Goal: Task Accomplishment & Management: Use online tool/utility

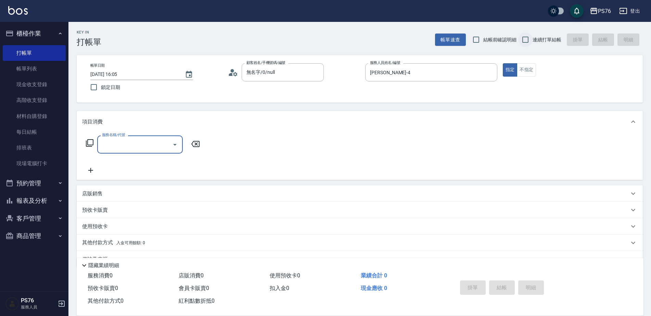
click at [528, 40] on input "連續打單結帳" at bounding box center [525, 40] width 14 height 14
checkbox input "true"
click at [156, 147] on input "服務名稱/代號" at bounding box center [134, 145] width 69 height 12
type input "剪髮(303)"
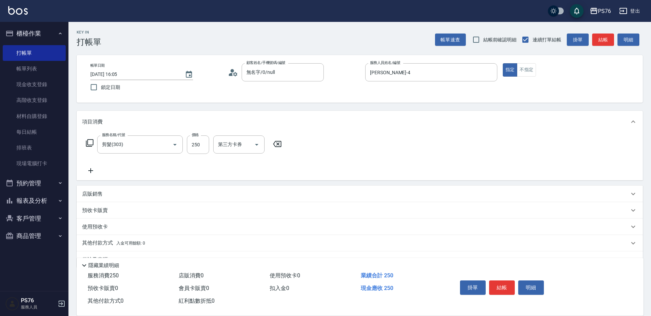
click at [136, 188] on div "店販銷售" at bounding box center [360, 194] width 566 height 16
type input "[PERSON_NAME]-4"
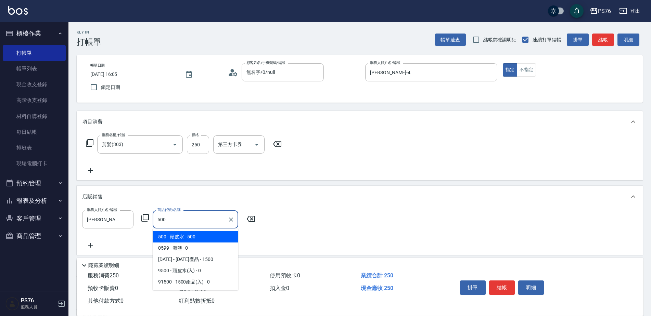
type input "頭皮水"
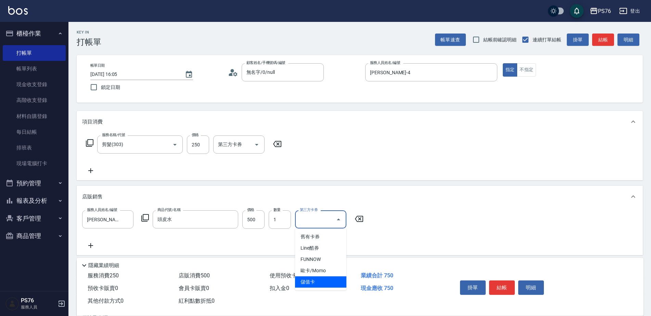
type input "儲值卡"
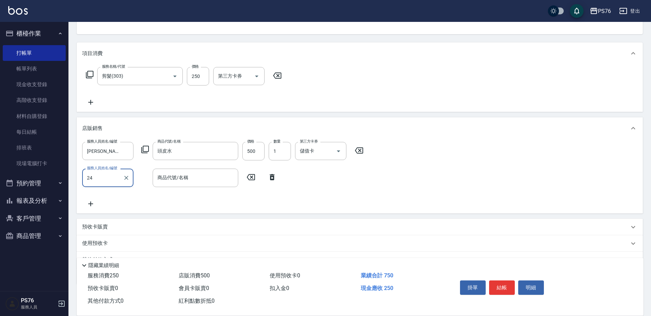
type input "游怡瑄-24"
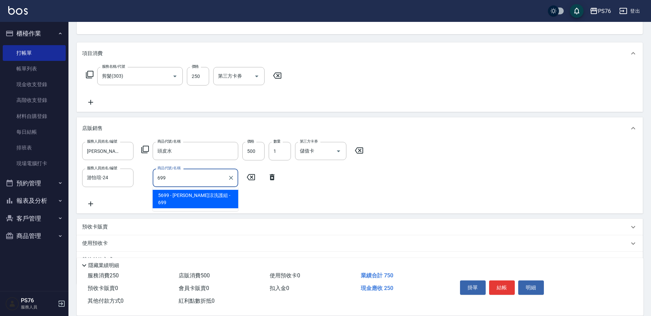
type input "水水沁涼洗護組"
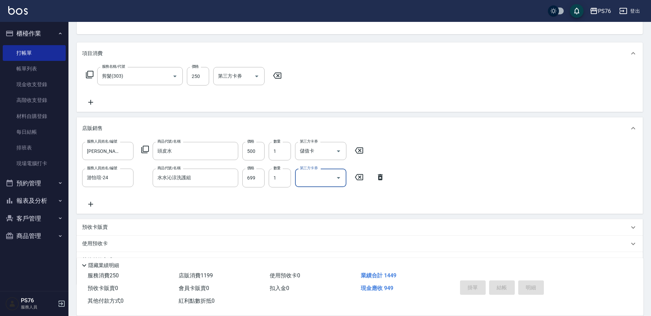
type input "[DATE] 19:01"
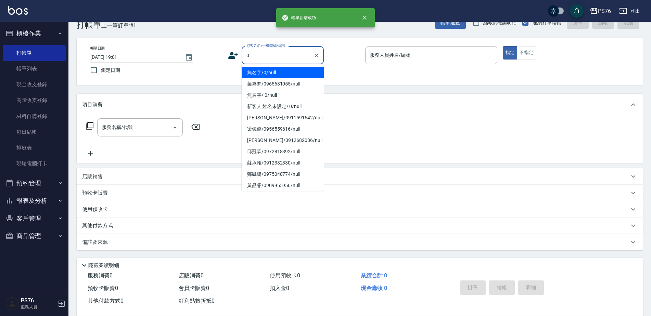
scroll to position [17, 0]
type input "無名字/0/null"
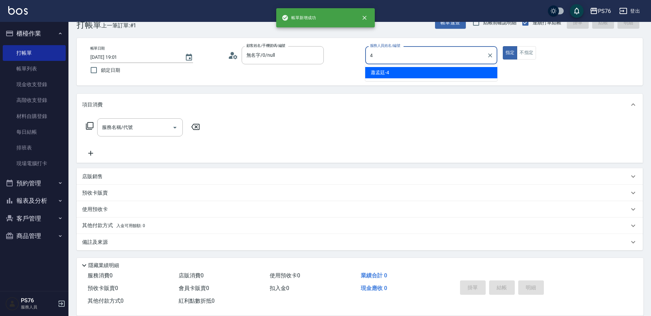
type input "[PERSON_NAME]-4"
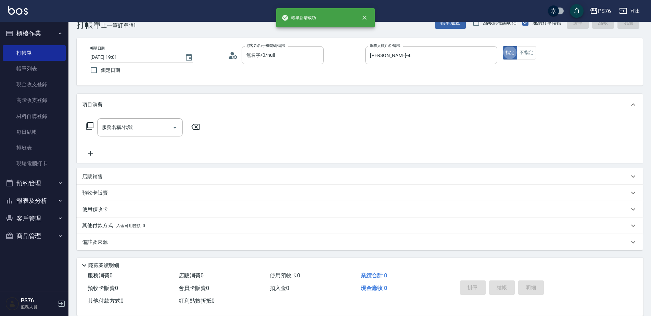
type button "true"
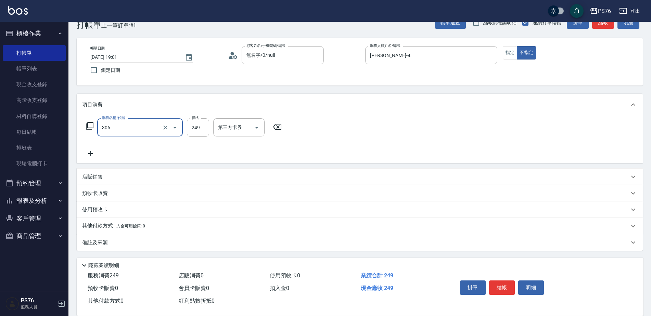
type input "剪髮(306)"
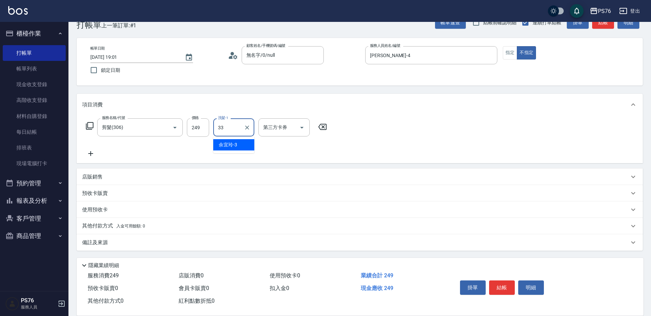
type input "[PERSON_NAME]33"
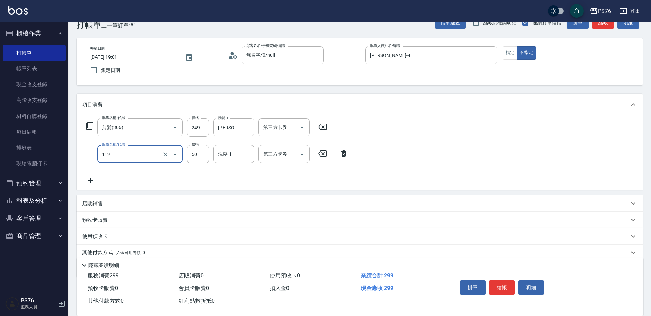
type input "精油50(112)"
type input "[PERSON_NAME]33"
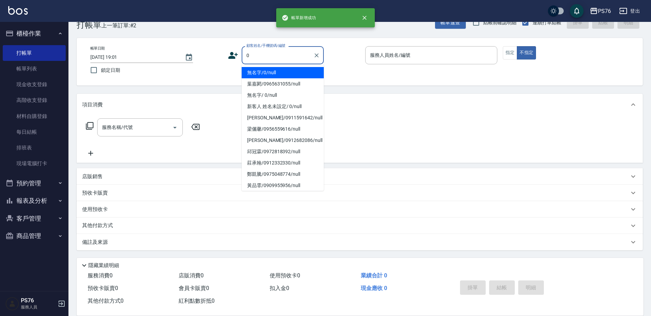
type input "無名字/0/null"
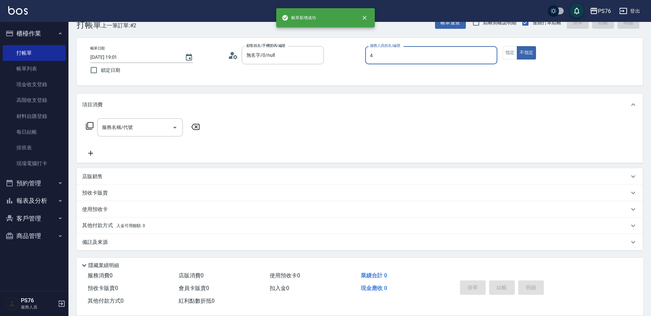
type input "[PERSON_NAME]-4"
type button "false"
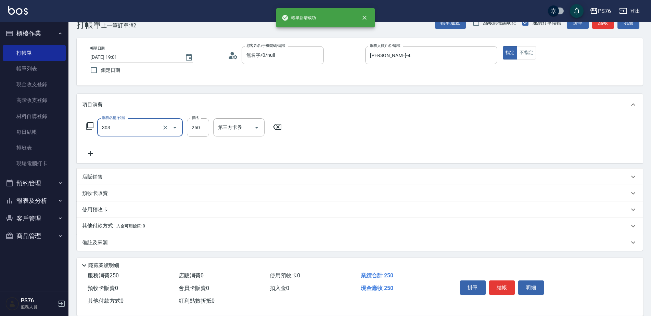
type input "剪髮(303)"
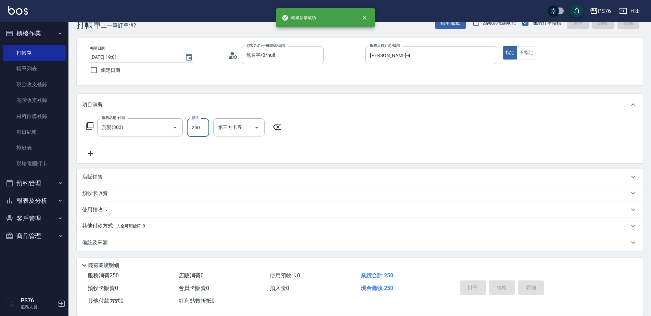
type input "[DATE] 19:02"
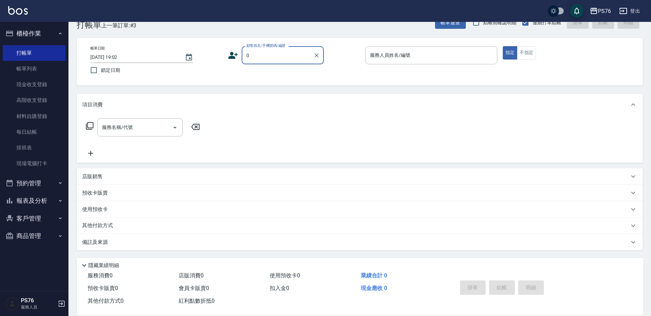
type input "無名字/0/null"
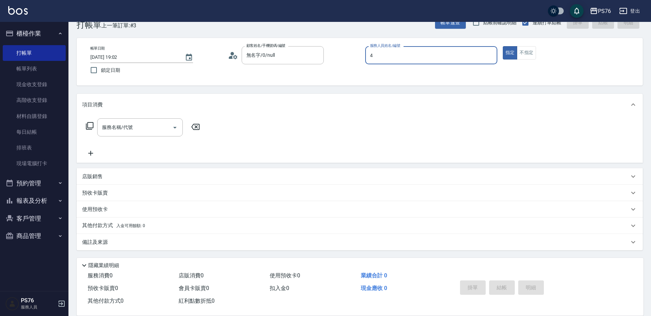
type input "[PERSON_NAME]-4"
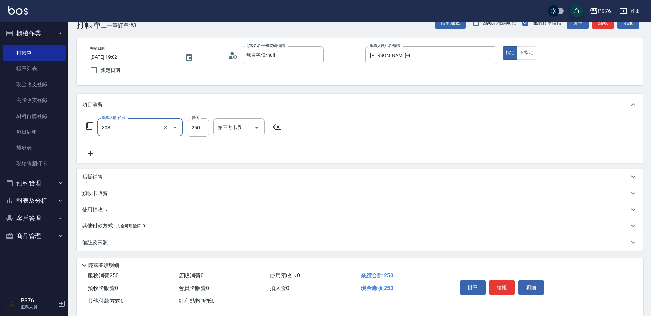
type input "剪髮(303)"
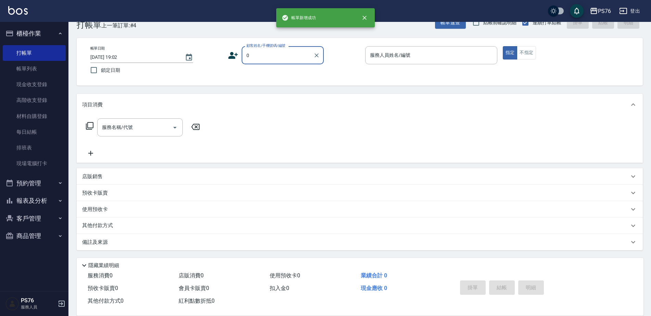
type input "無名字/0/null"
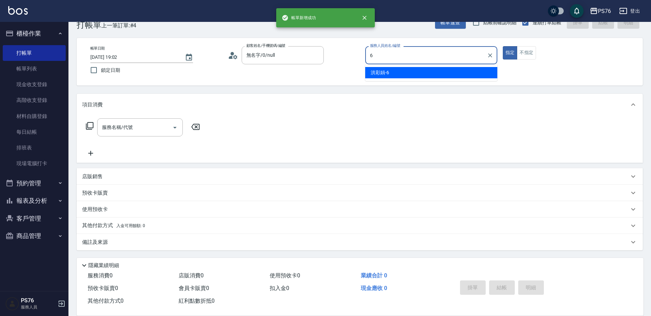
type input "洪彩娟-6"
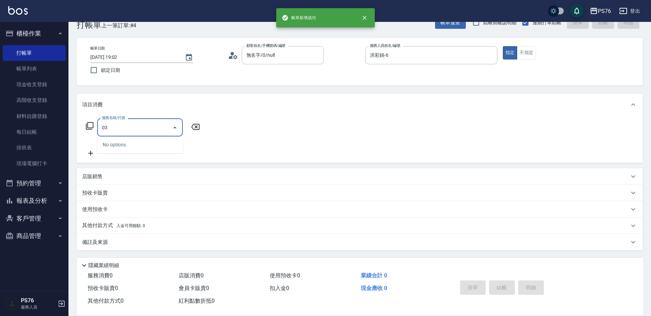
type input "0"
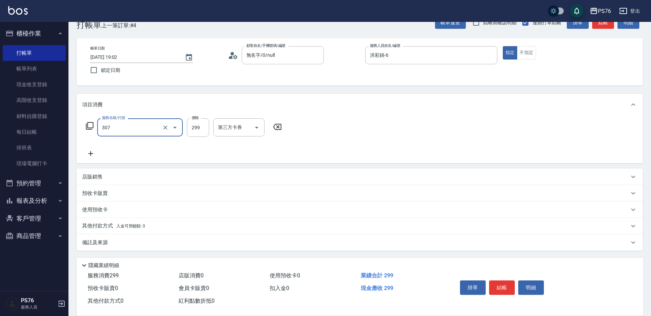
type input "剪髮(307)"
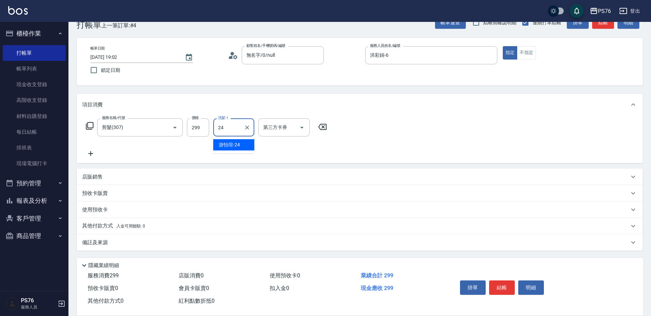
type input "游怡瑄-24"
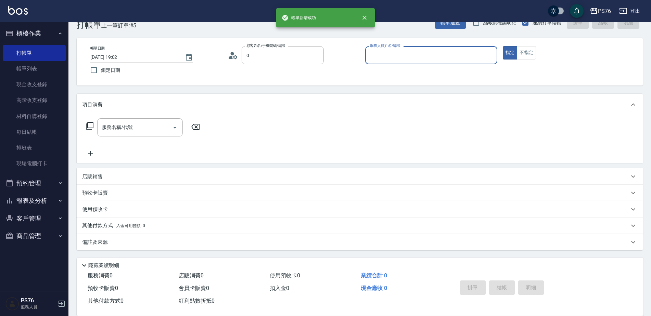
type input "無名字/0/null"
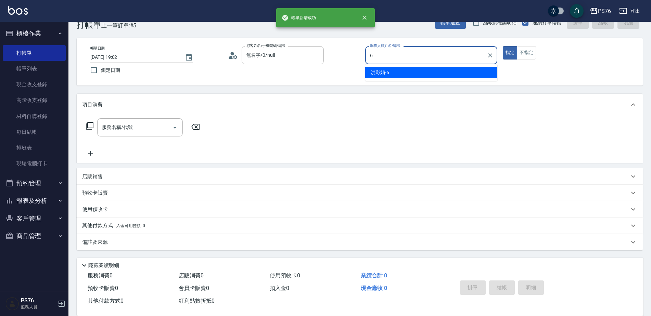
type input "洪彩娟-6"
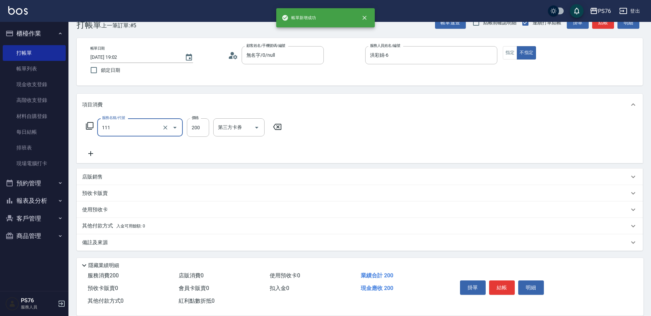
type input "200(111)"
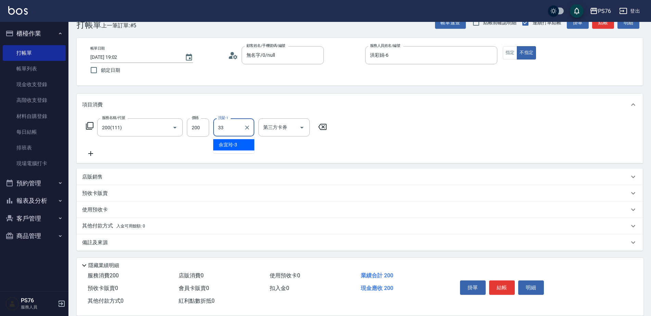
type input "[PERSON_NAME]33"
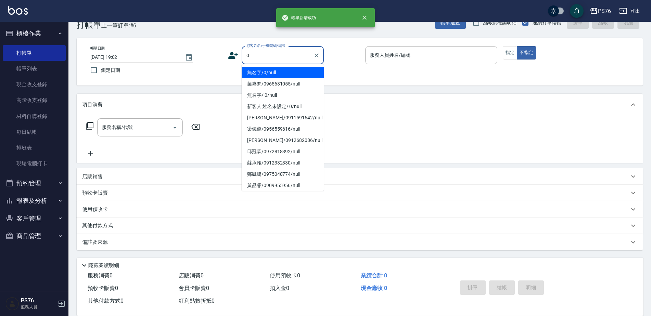
type input "無名字/0/null"
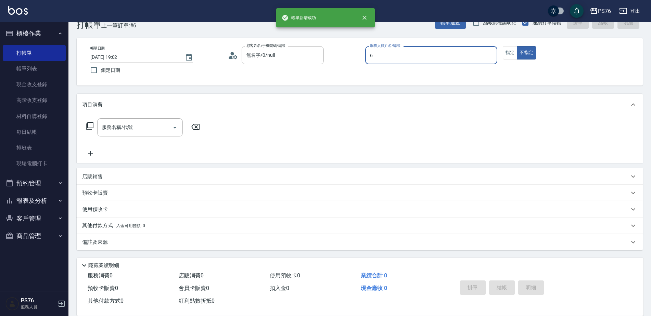
type input "洪彩娟-6"
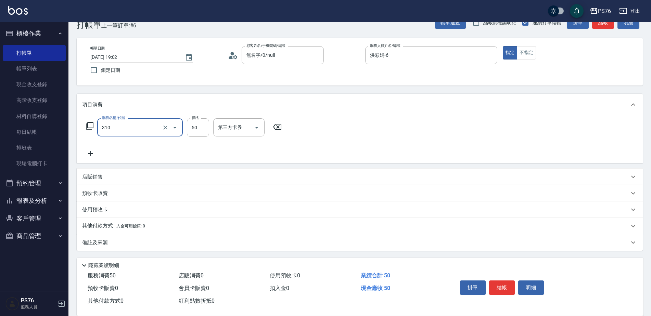
type input "剪瀏海(310)"
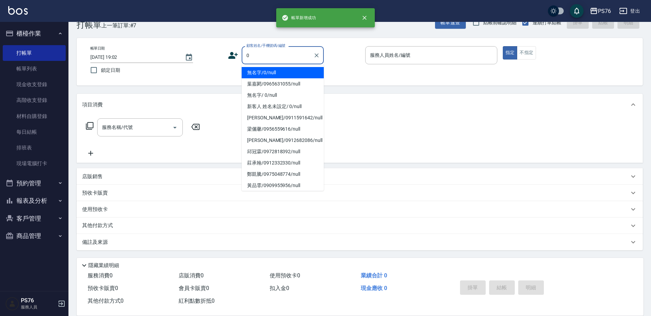
type input "無名字/0/null"
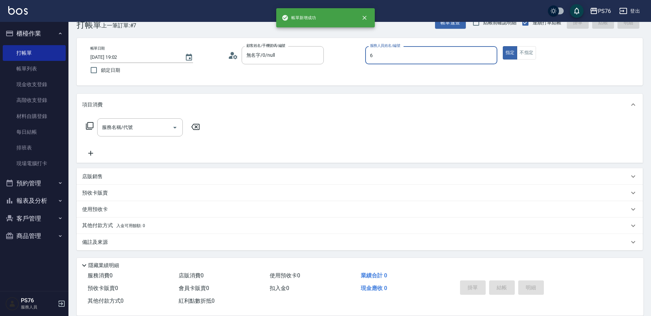
type input "洪彩娟-6"
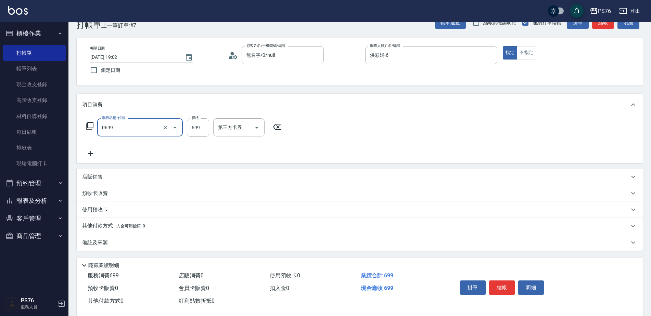
type input "精油SPA(0699)"
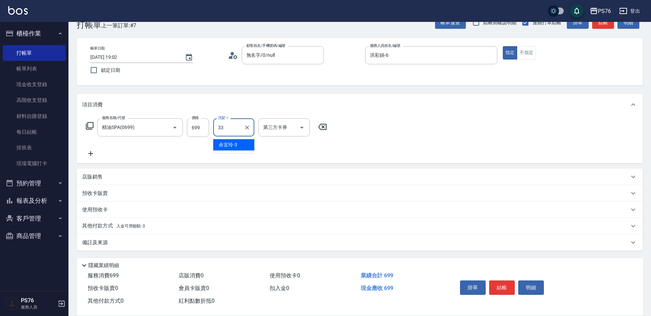
type input "[PERSON_NAME]33"
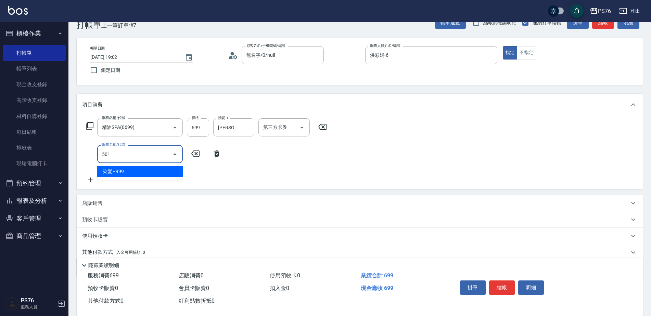
type input "染髮(501)"
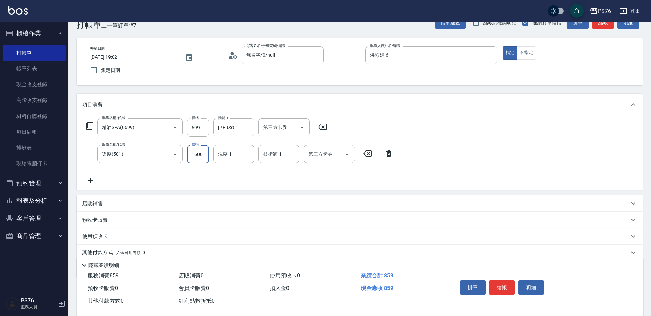
type input "1600"
type input "[PERSON_NAME]33"
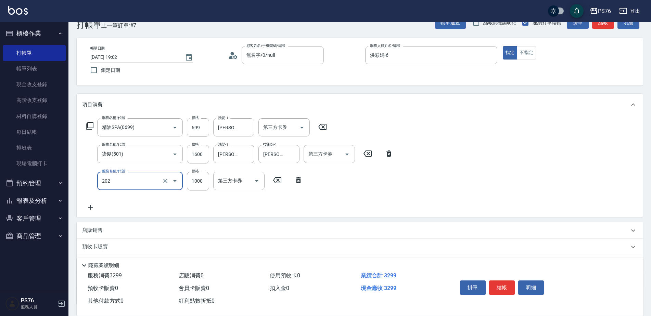
type input "燙髮(202)"
type input "1199"
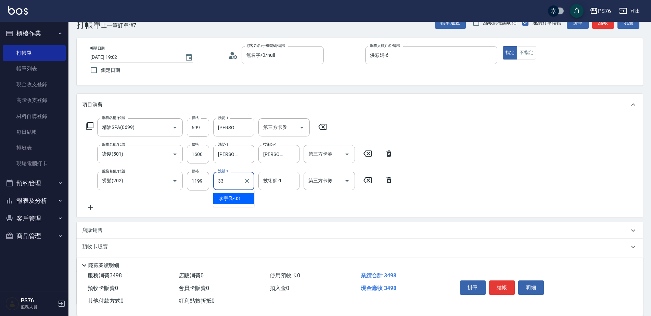
type input "[PERSON_NAME]33"
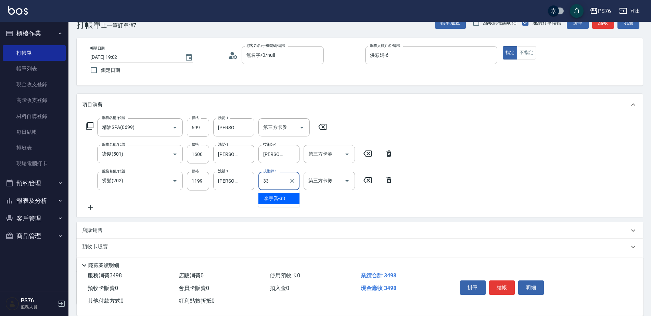
type input "[PERSON_NAME]33"
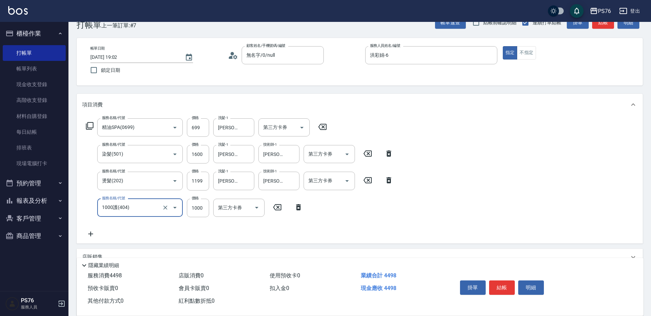
type input "1000護(404)"
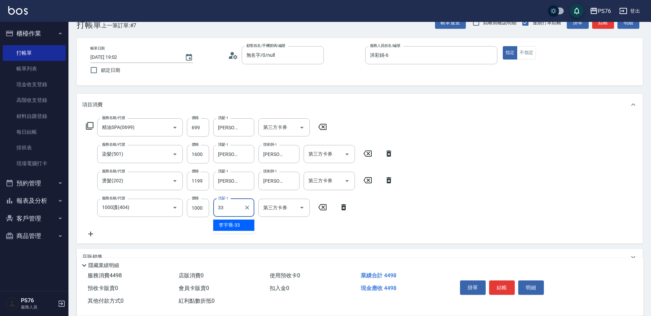
type input "[PERSON_NAME]33"
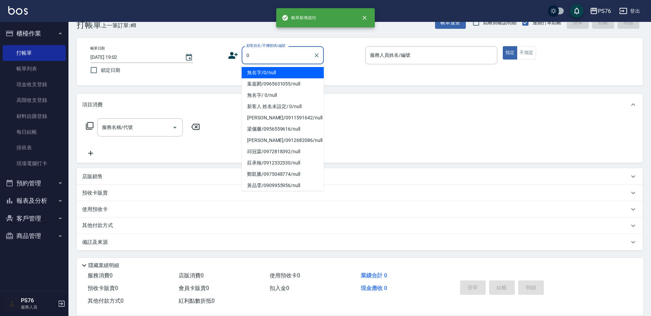
type input "無名字/0/null"
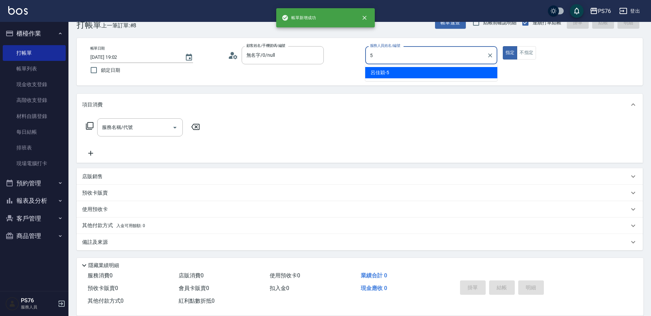
type input "呂佳穎-5"
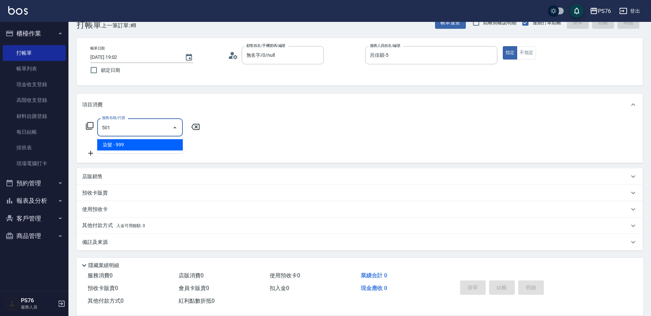
type input "染髮(501)"
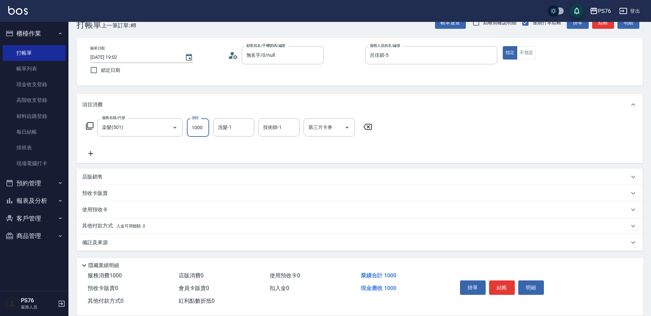
type input "1000"
type input "[PERSON_NAME]33"
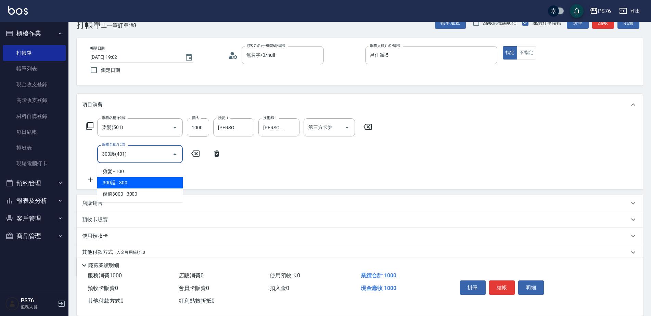
type input "300護(401)"
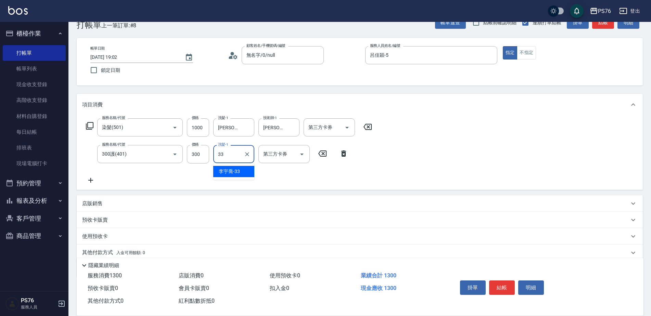
type input "[PERSON_NAME]33"
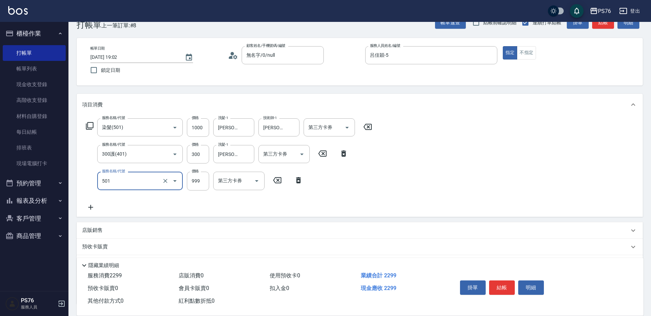
type input "染髮(501)"
type input "800"
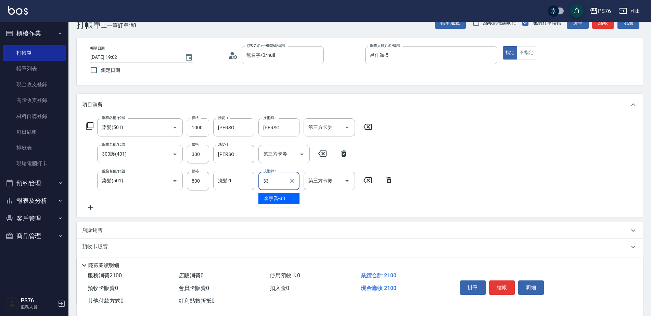
type input "[PERSON_NAME]33"
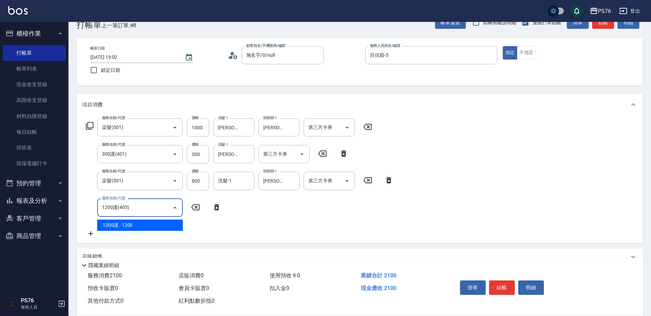
type input "1200護(405)"
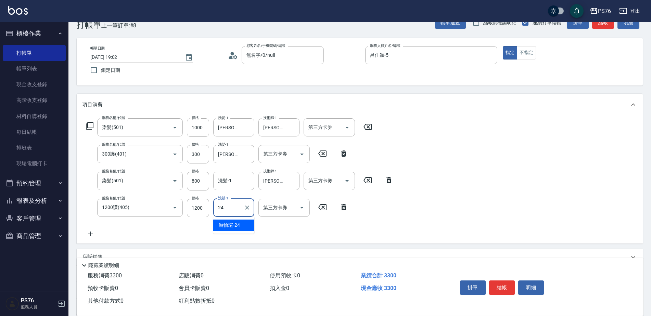
type input "游怡瑄-24"
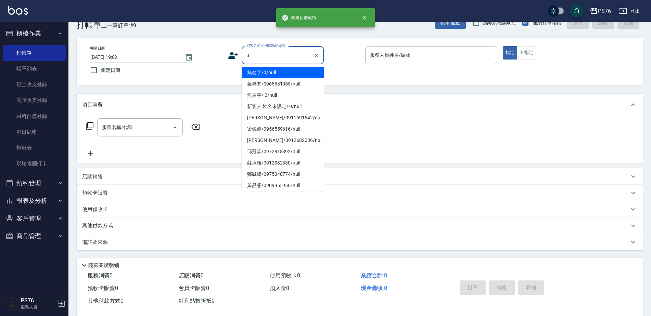
type input "無名字/0/null"
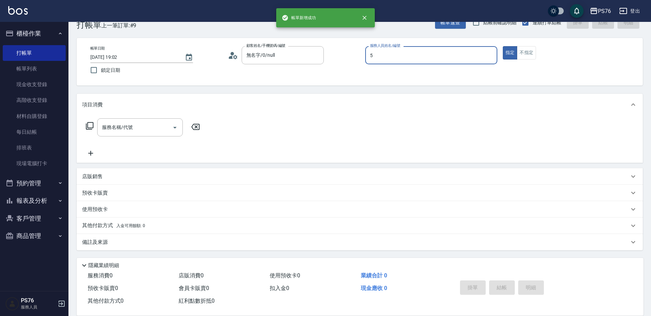
type input "呂佳穎-5"
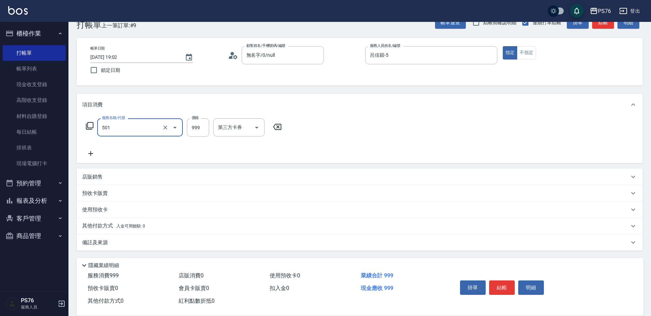
type input "染髮(501)"
type input "1600"
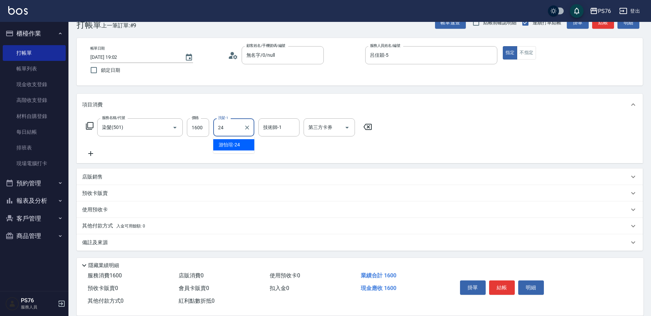
type input "游怡瑄-24"
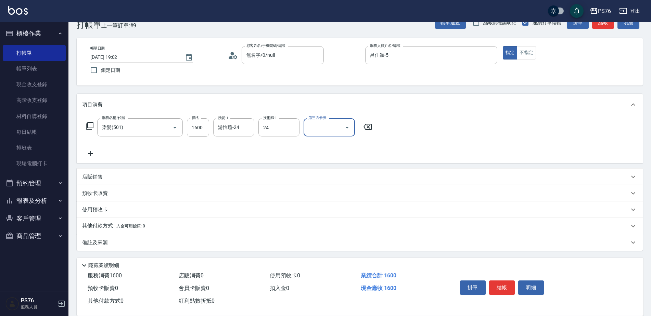
type input "游怡瑄-24"
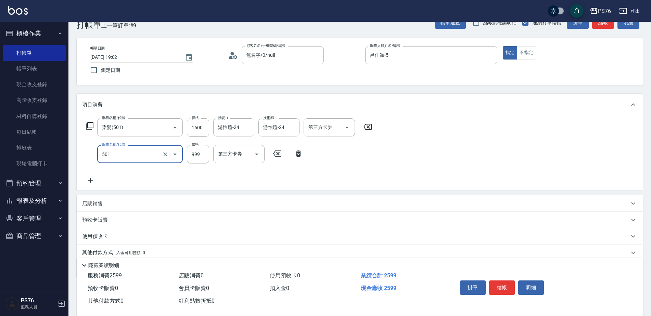
type input "染髮(501)"
type input "1600"
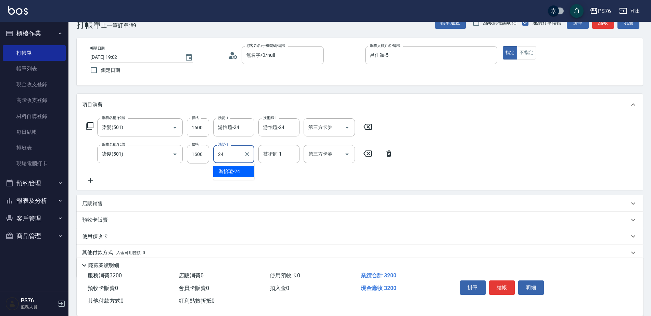
type input "游怡瑄-24"
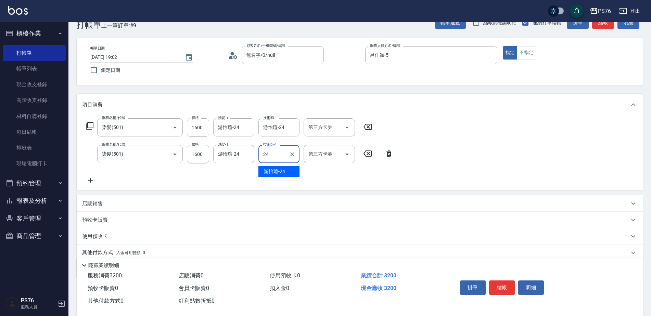
type input "游怡瑄-24"
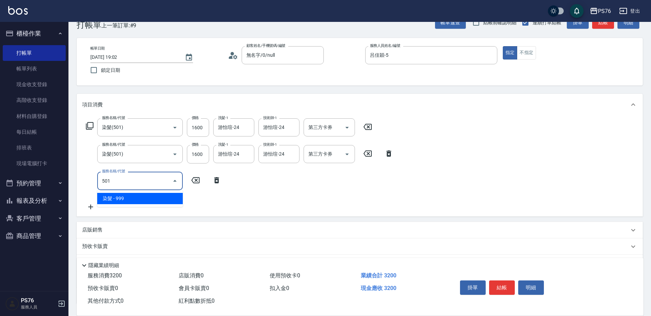
type input "染髮(501)"
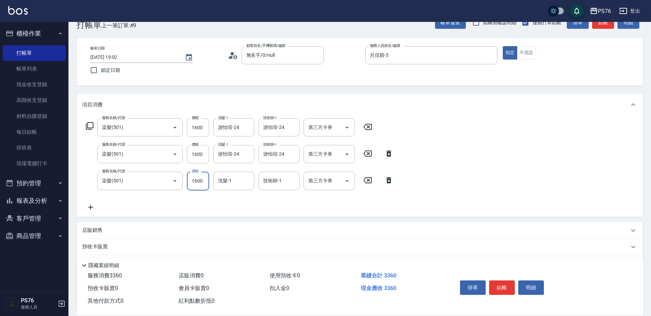
type input "1600"
click at [277, 179] on div "技術師-1 技術師-1" at bounding box center [278, 181] width 41 height 18
type input "游怡瑄-24"
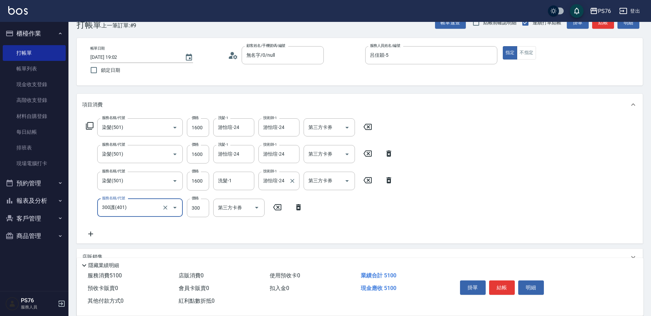
type input "300護(401)"
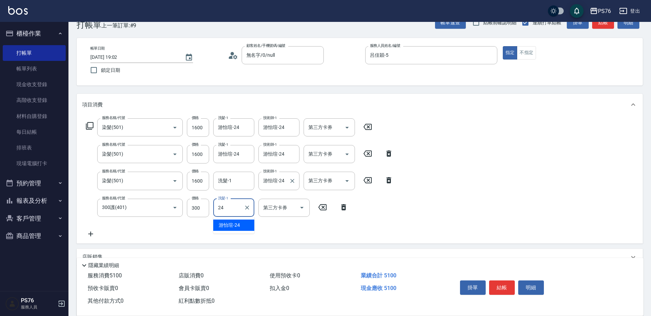
type input "游怡瑄-24"
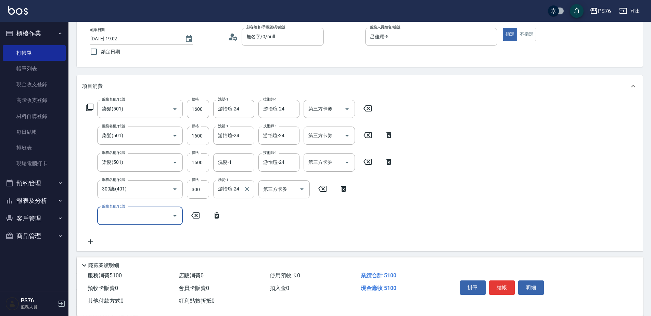
scroll to position [51, 0]
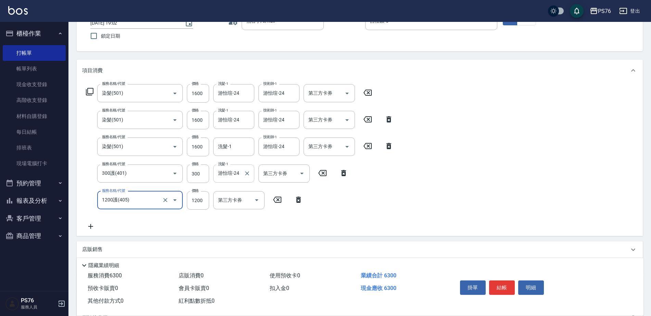
type input "1200護(405)"
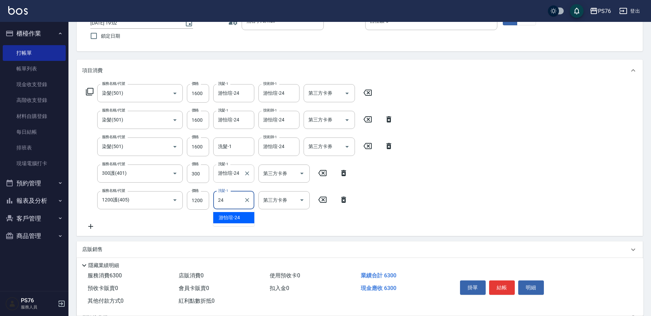
type input "游怡瑄-24"
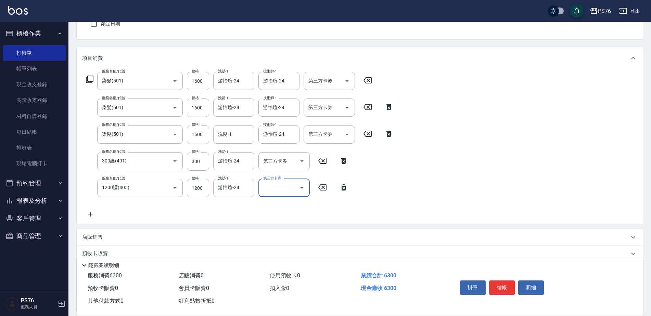
scroll to position [86, 0]
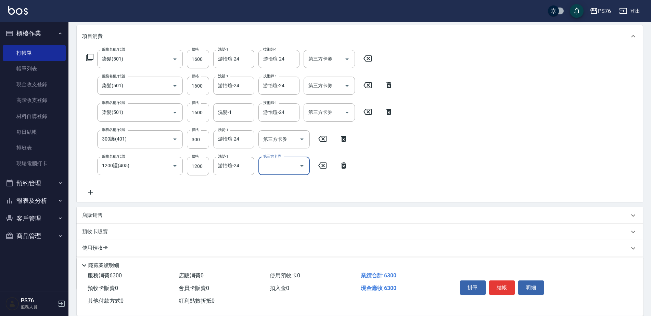
click at [138, 211] on div "店販銷售" at bounding box center [360, 215] width 566 height 16
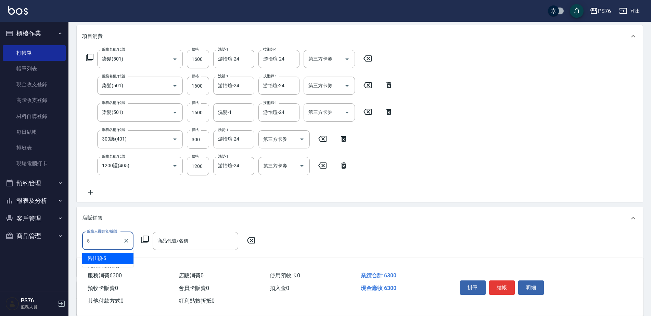
type input "呂佳穎-5"
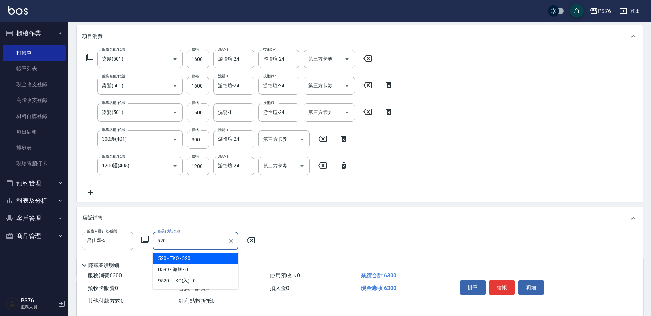
type input "TKO"
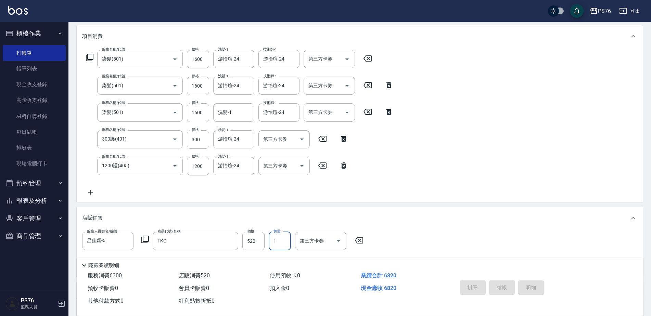
type input "[DATE] 19:03"
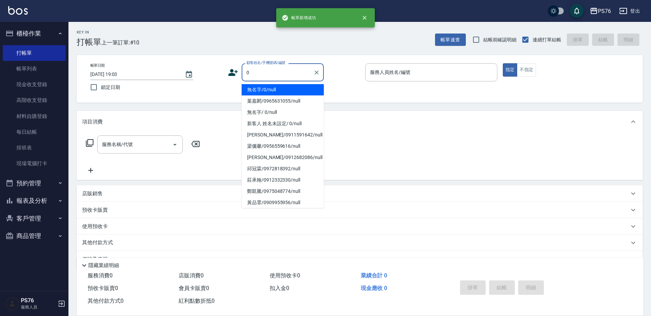
type input "無名字/0/null"
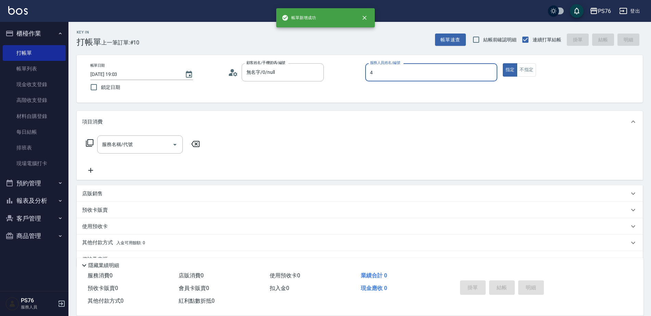
type input "[PERSON_NAME]-4"
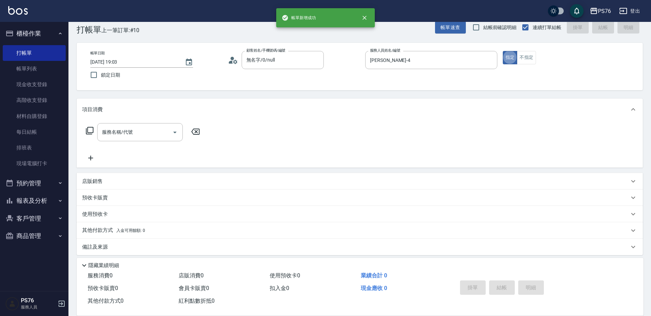
scroll to position [14, 0]
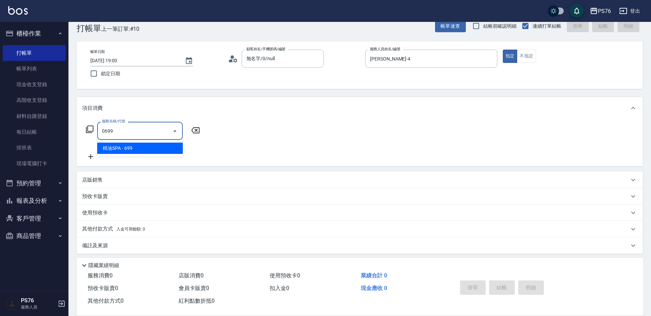
type input "精油SPA(0699)"
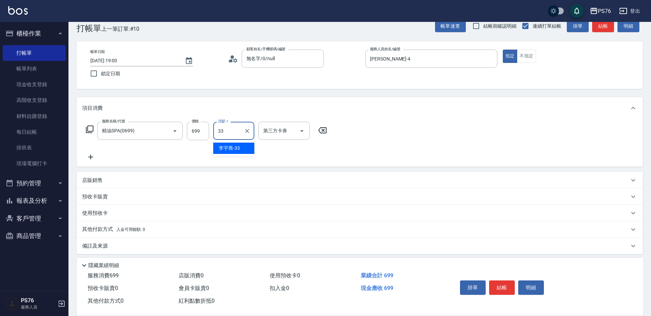
type input "[PERSON_NAME]33"
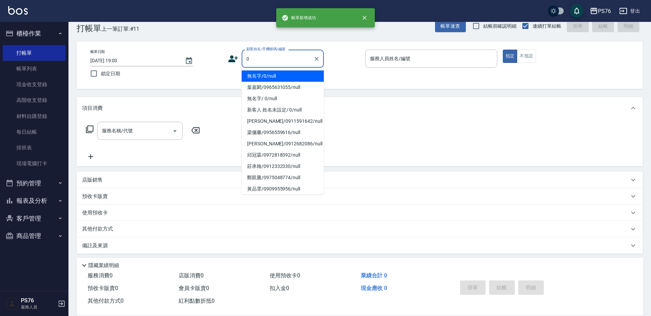
type input "無名字/0/null"
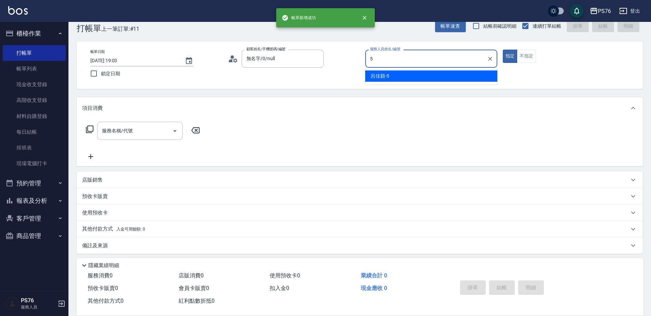
type input "呂佳穎-5"
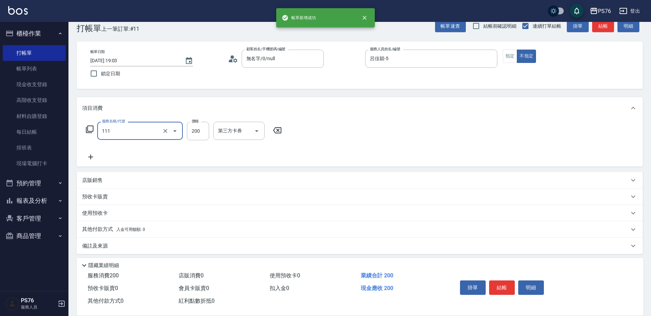
type input "200(111)"
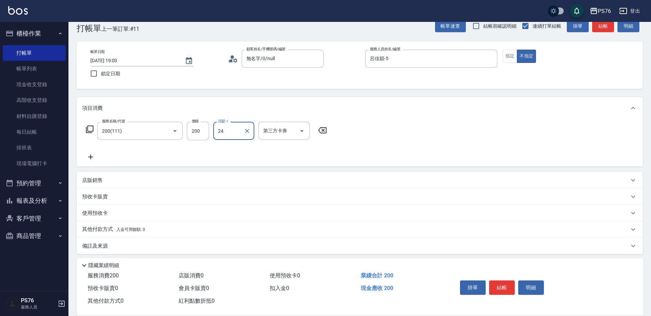
type input "游怡瑄-24"
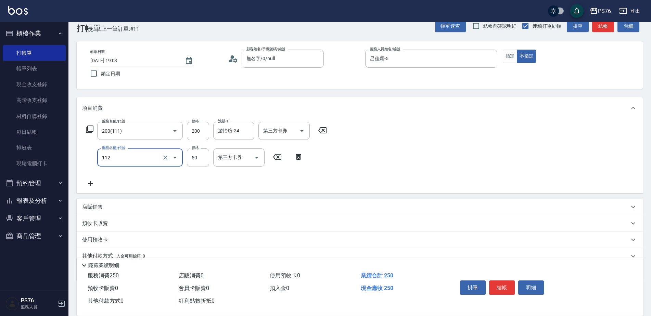
type input "精油50(112)"
type input "游怡瑄-24"
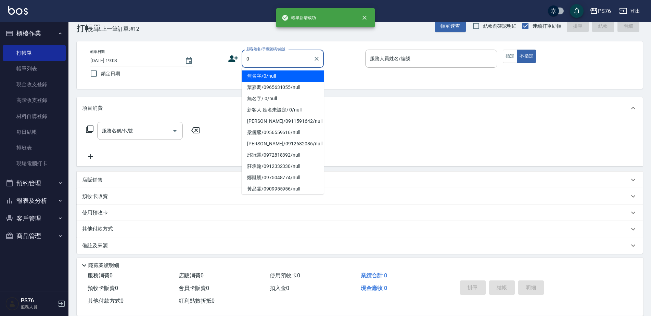
type input "無名字/0/null"
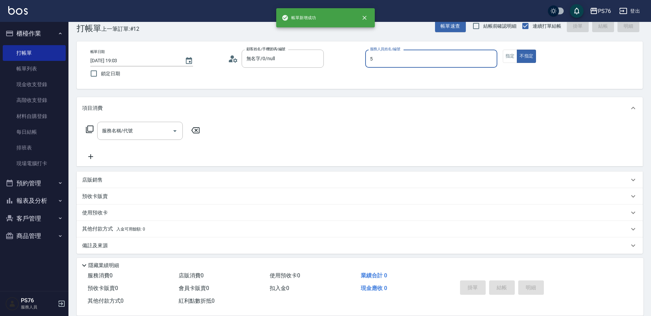
type input "呂佳穎-5"
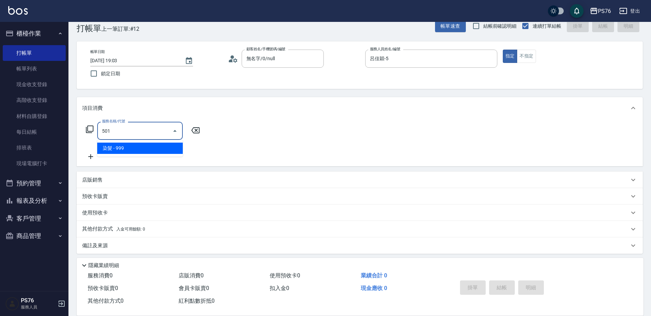
type input "染髮(501)"
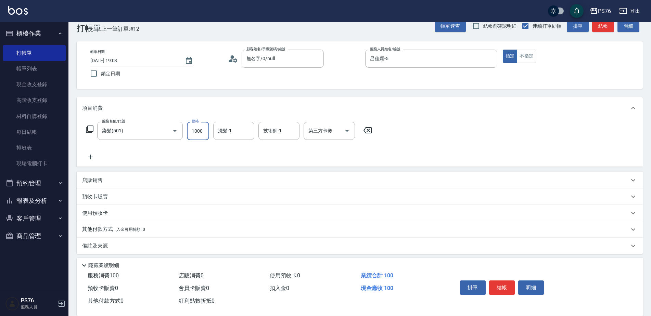
type input "1000"
type input "[PERSON_NAME]33"
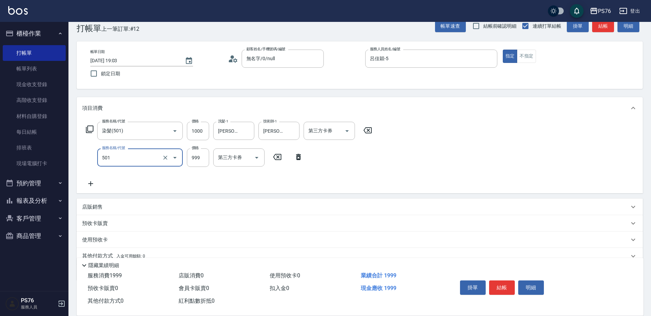
type input "染髮(501)"
type input "800"
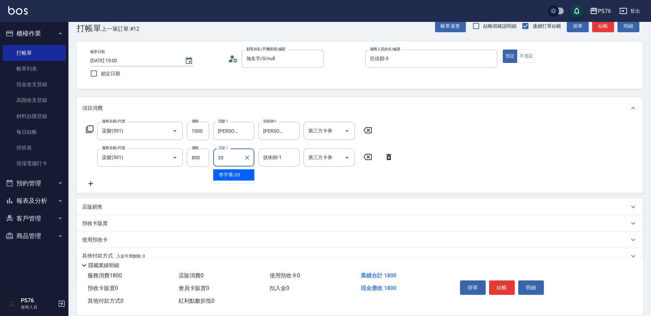
type input "3"
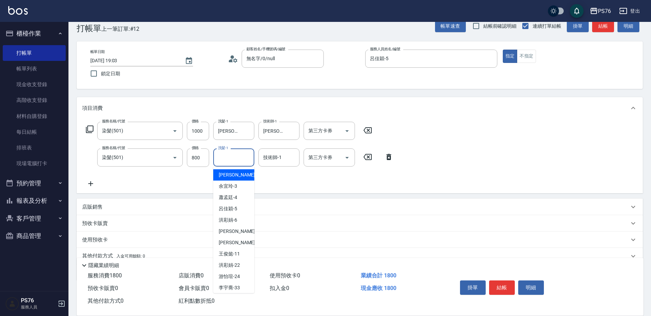
type input "[PERSON_NAME]-1"
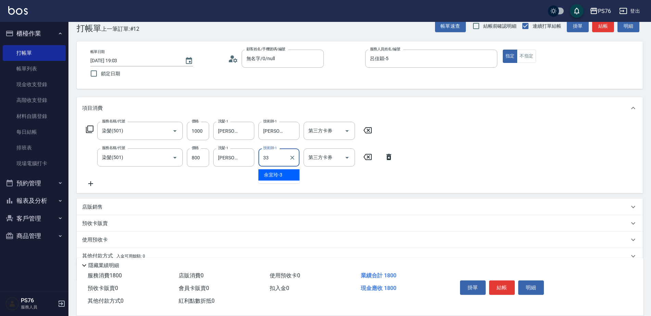
type input "[PERSON_NAME]33"
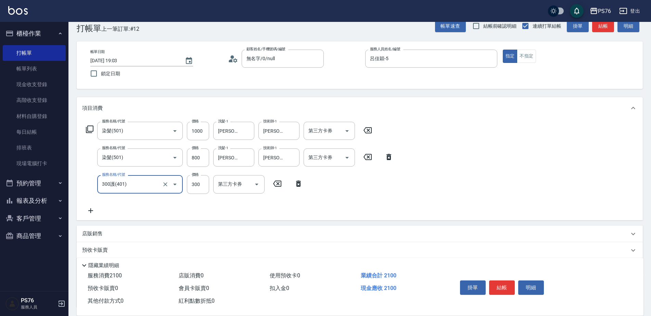
type input "300護(401)"
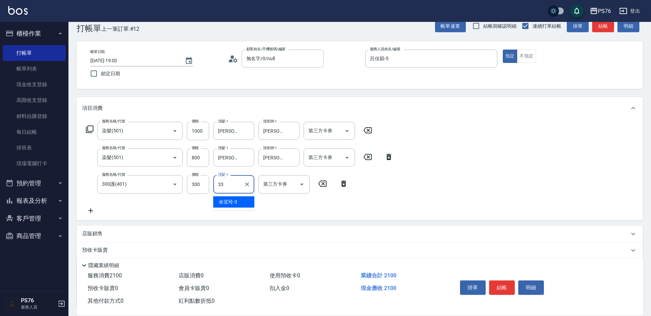
type input "[PERSON_NAME]33"
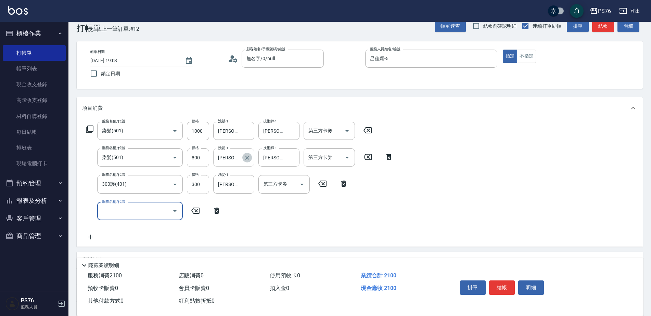
click at [247, 158] on icon "Clear" at bounding box center [247, 157] width 7 height 7
click at [150, 207] on input "服務名稱/代號" at bounding box center [134, 211] width 69 height 12
type input "1200護(405)"
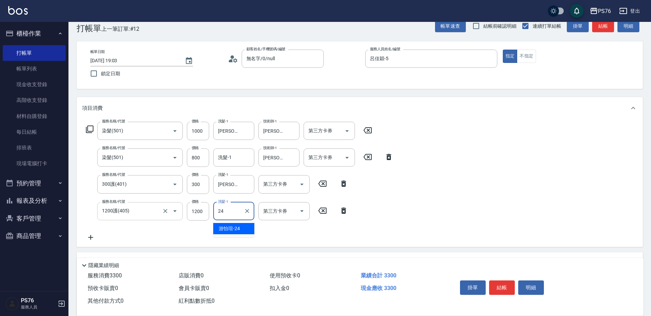
type input "2"
type input "[PERSON_NAME]33"
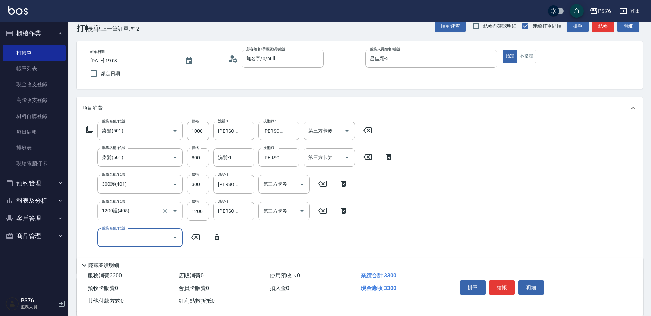
scroll to position [82, 0]
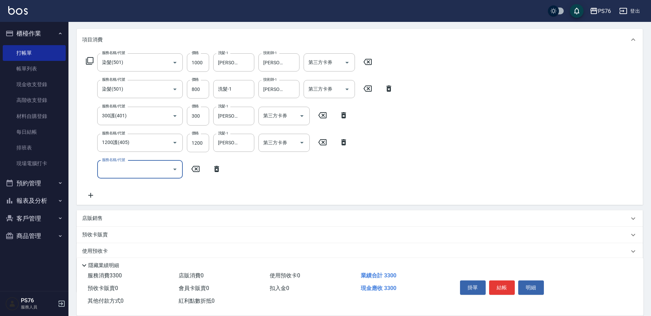
click at [126, 214] on div "店販銷售" at bounding box center [360, 218] width 566 height 16
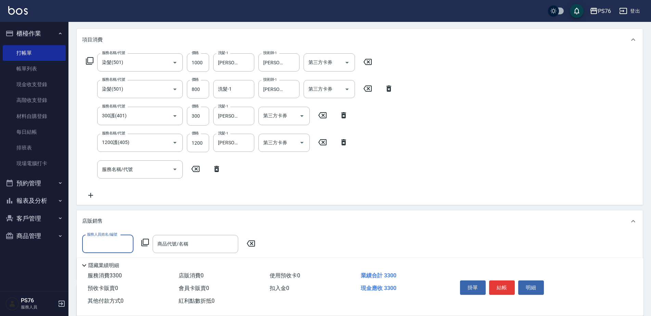
scroll to position [0, 0]
type input "呂佳穎-5"
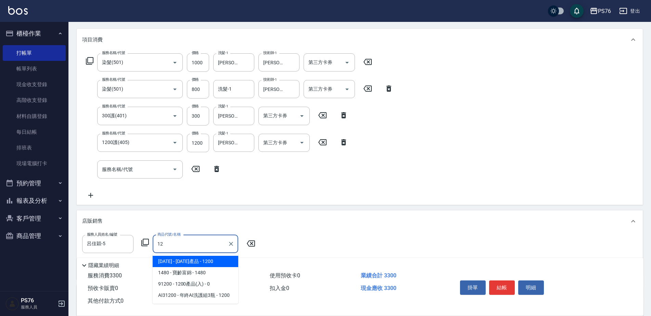
type input "1"
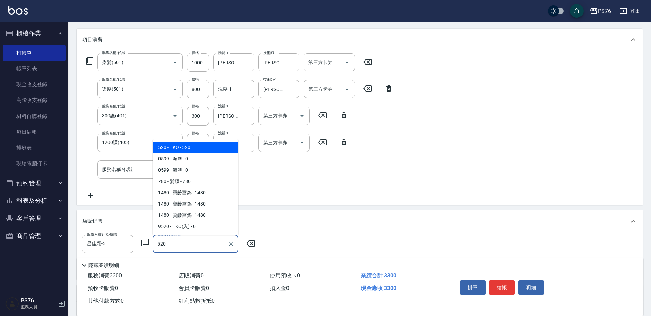
type input "TKO"
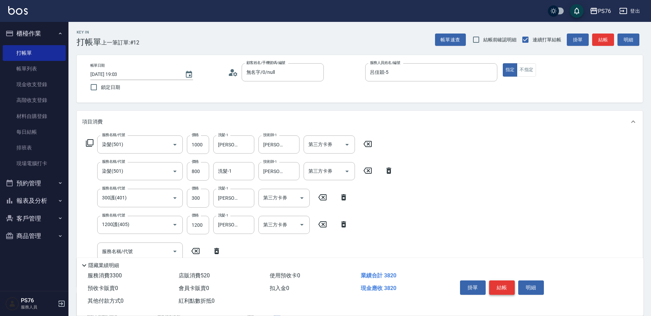
click at [505, 285] on button "結帳" at bounding box center [502, 288] width 26 height 14
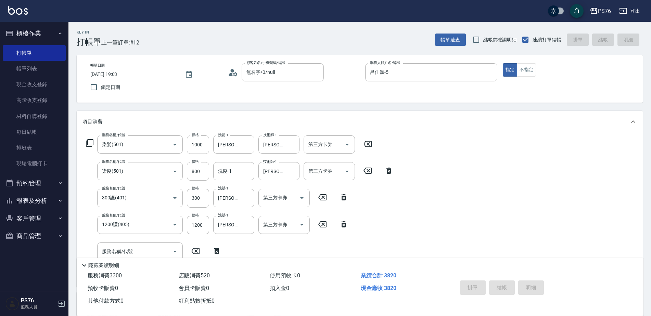
type input "[DATE] 19:04"
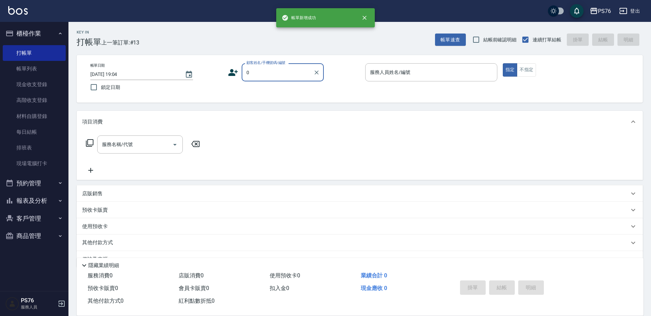
type input "無名字/0/null"
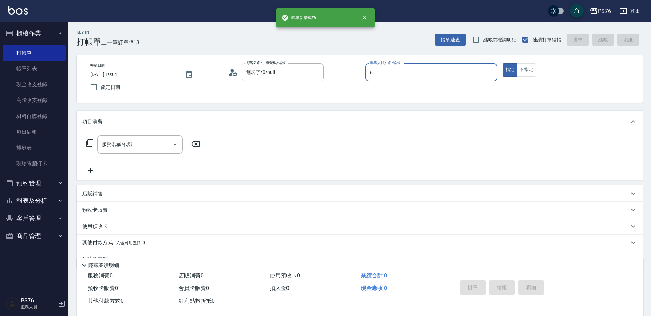
type input "洪彩娟-6"
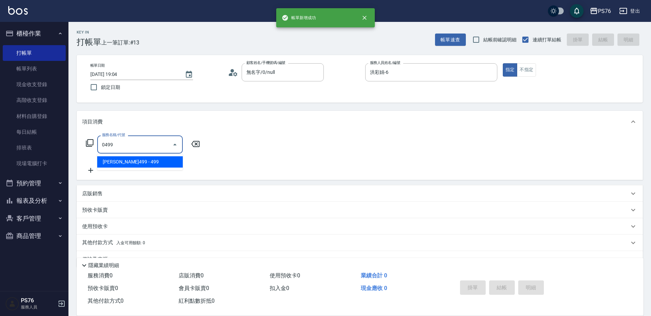
type input "[PERSON_NAME]499(0499)"
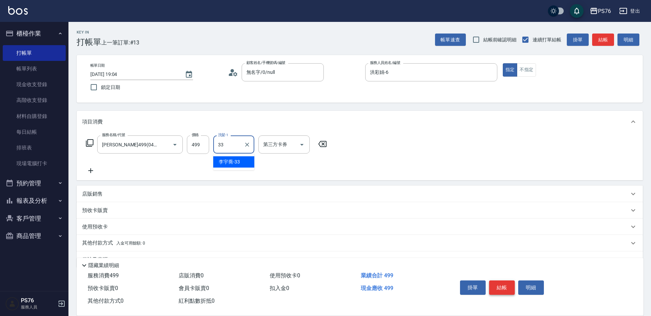
type input "[PERSON_NAME]33"
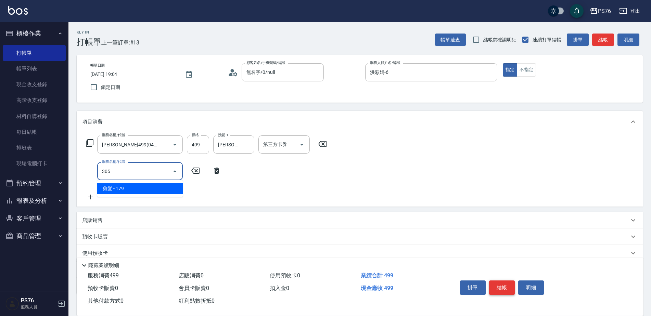
type input "剪髮(305)"
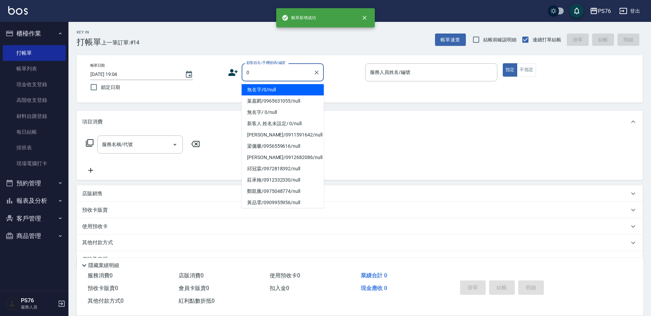
type input "無名字/0/null"
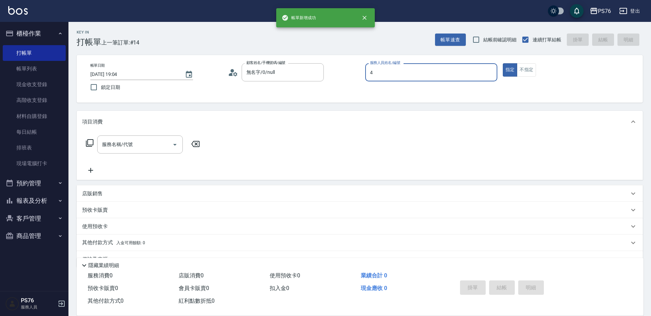
type input "[PERSON_NAME]-4"
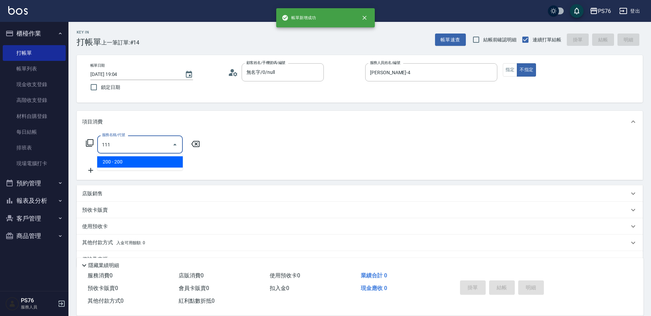
type input "200(111)"
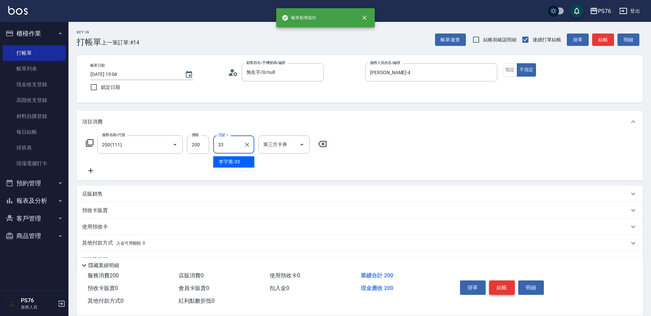
type input "[PERSON_NAME]33"
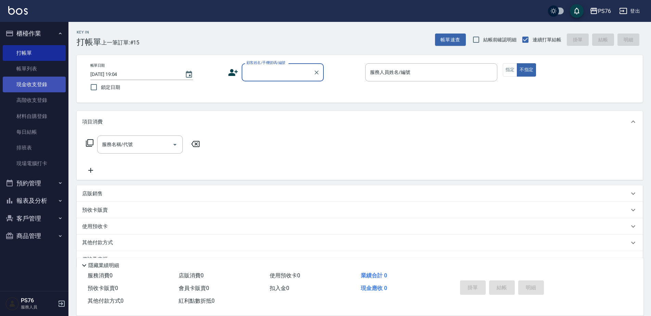
click at [52, 91] on link "現金收支登錄" at bounding box center [34, 85] width 63 height 16
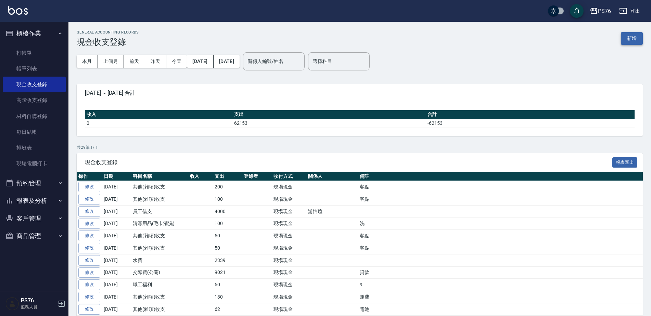
click at [639, 40] on button "新增" at bounding box center [632, 38] width 22 height 13
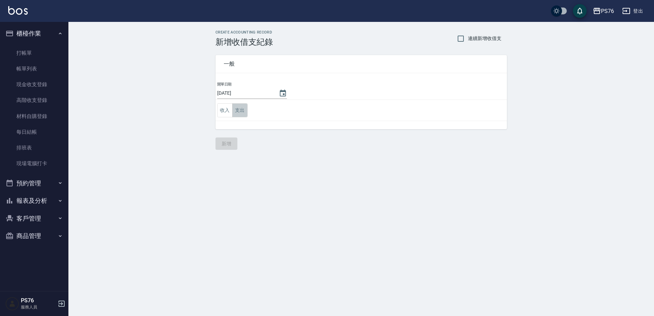
click at [244, 110] on button "支出" at bounding box center [239, 110] width 15 height 14
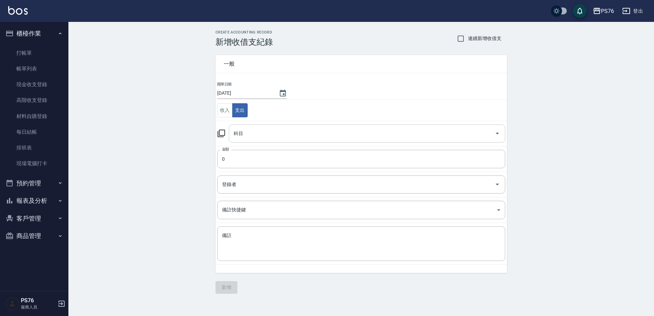
click at [266, 140] on div "科目" at bounding box center [367, 134] width 277 height 18
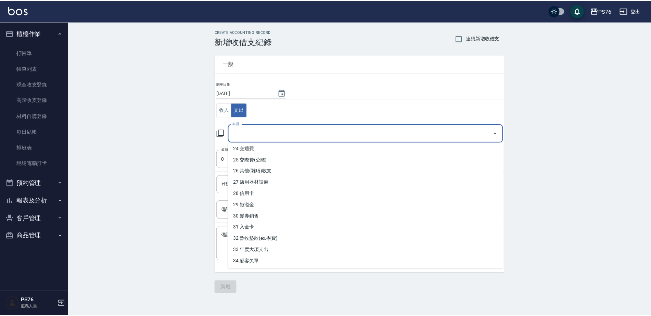
scroll to position [274, 0]
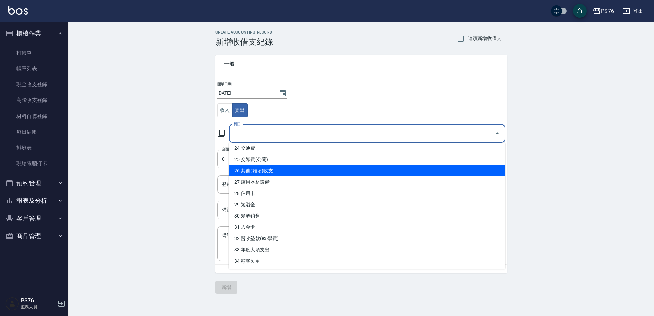
click at [284, 174] on li "26 其他(雜項)收支" at bounding box center [367, 170] width 277 height 11
type input "26 其他(雜項)收支"
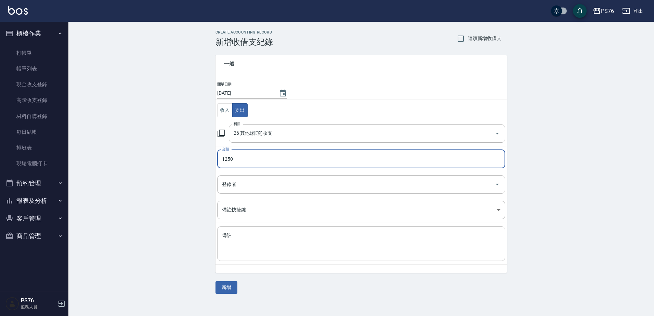
type input "1250"
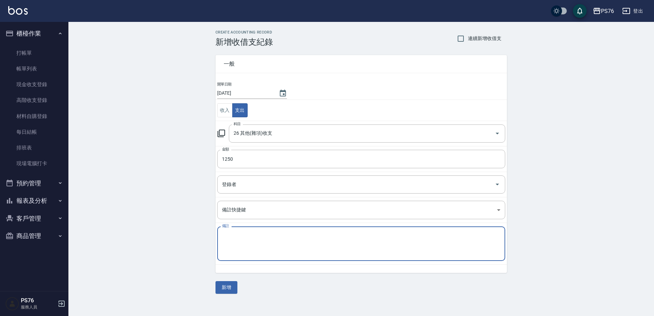
click at [282, 243] on textarea "備註" at bounding box center [361, 243] width 279 height 23
type textarea "5"
type textarea "展華"
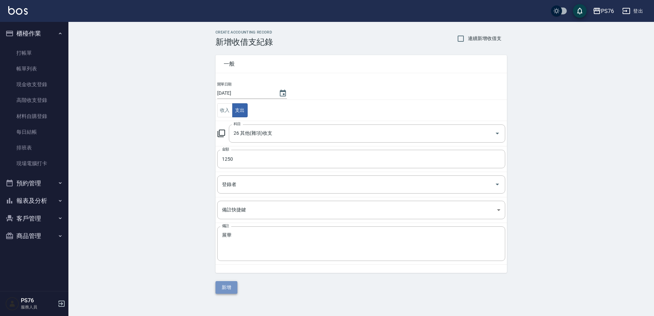
click at [234, 288] on button "新增" at bounding box center [227, 287] width 22 height 13
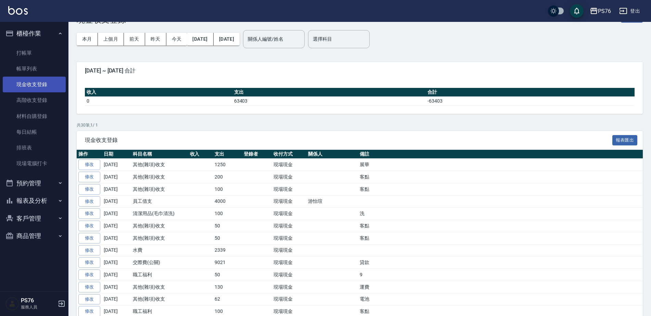
scroll to position [34, 0]
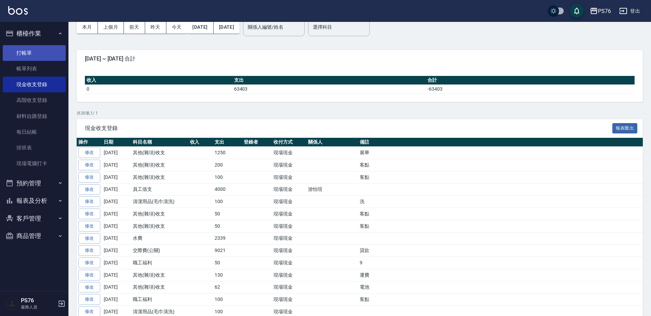
click at [46, 53] on link "打帳單" at bounding box center [34, 53] width 63 height 16
